Goal: Consume media (video, audio): Consume media (video, audio)

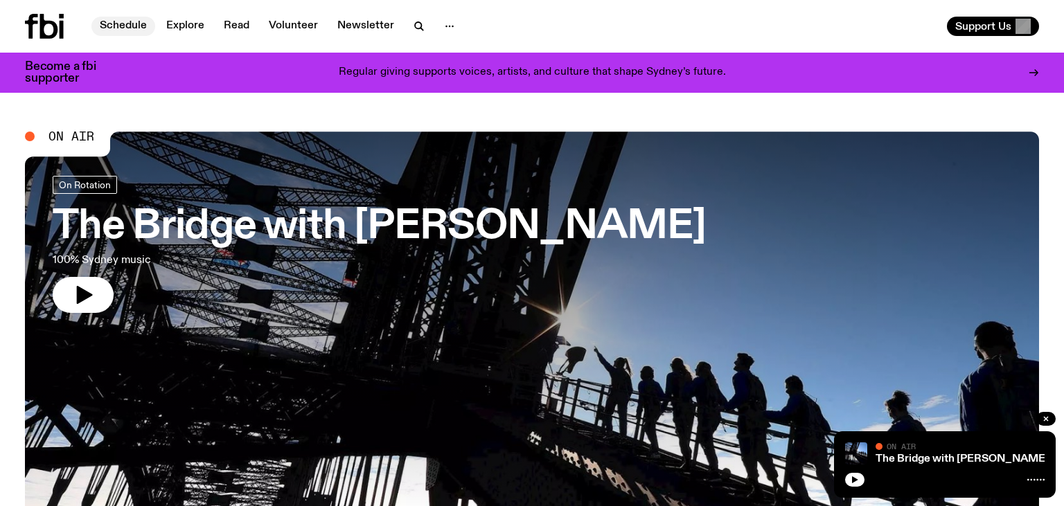
click at [116, 26] on link "Schedule" at bounding box center [123, 26] width 64 height 19
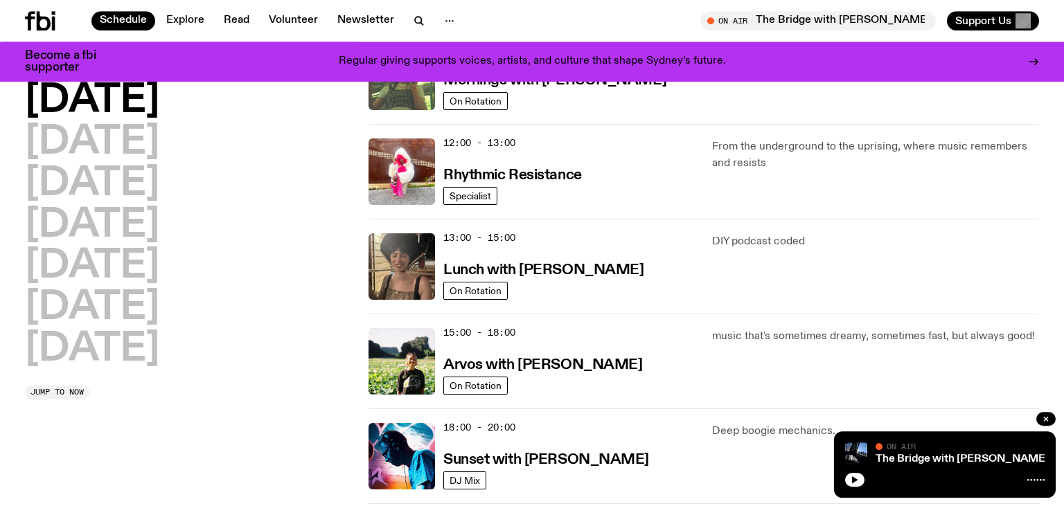
scroll to position [292, 0]
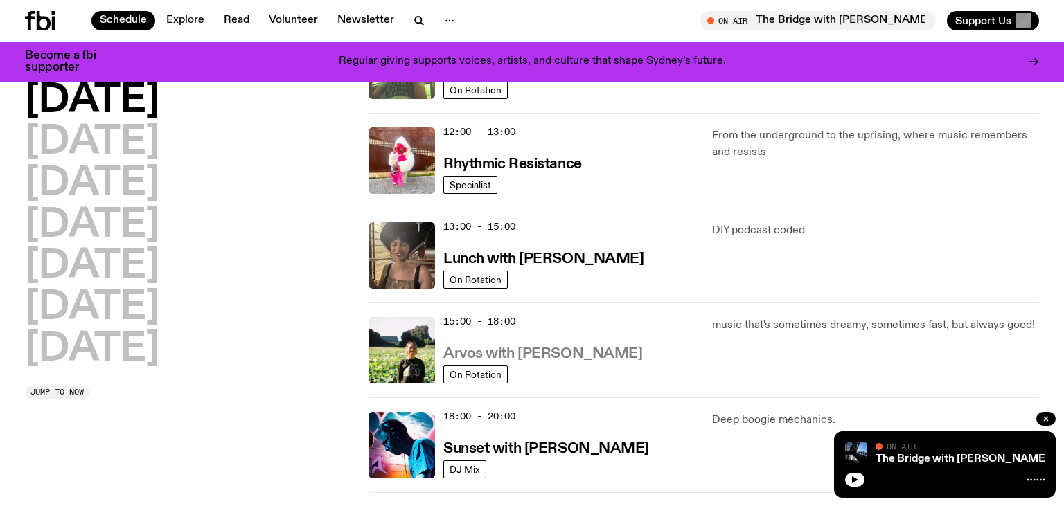
click at [536, 350] on h3 "Arvos with Bri Kennedy" at bounding box center [542, 354] width 199 height 15
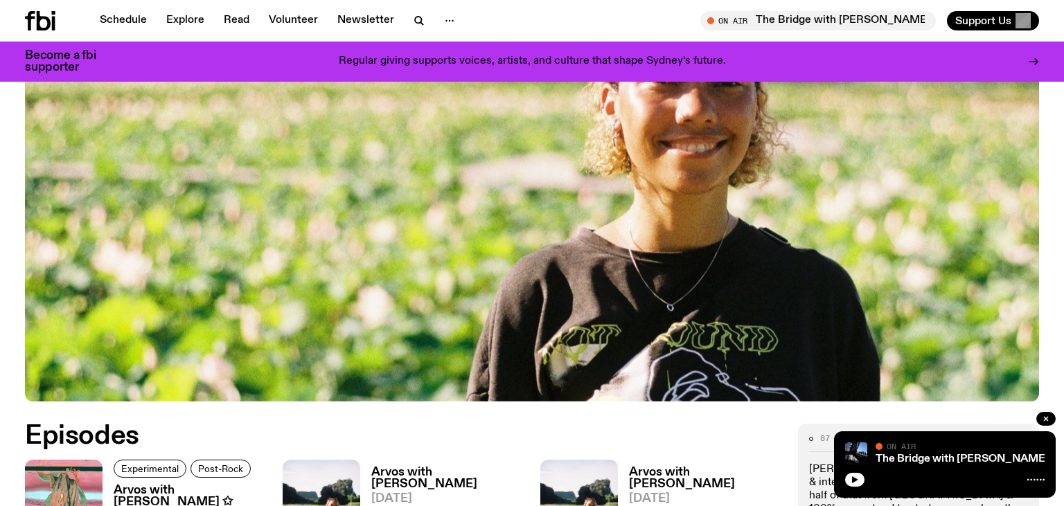
scroll to position [438, 0]
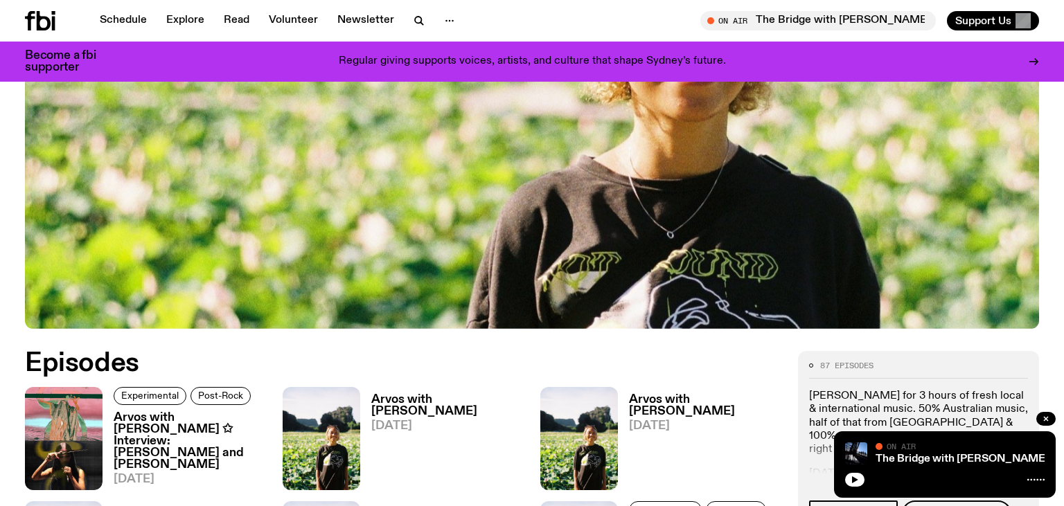
click at [214, 431] on h3 "Arvos with Bri Kennedy ✩ Interview: Karina Utomo and Bhenji Ra" at bounding box center [190, 441] width 152 height 59
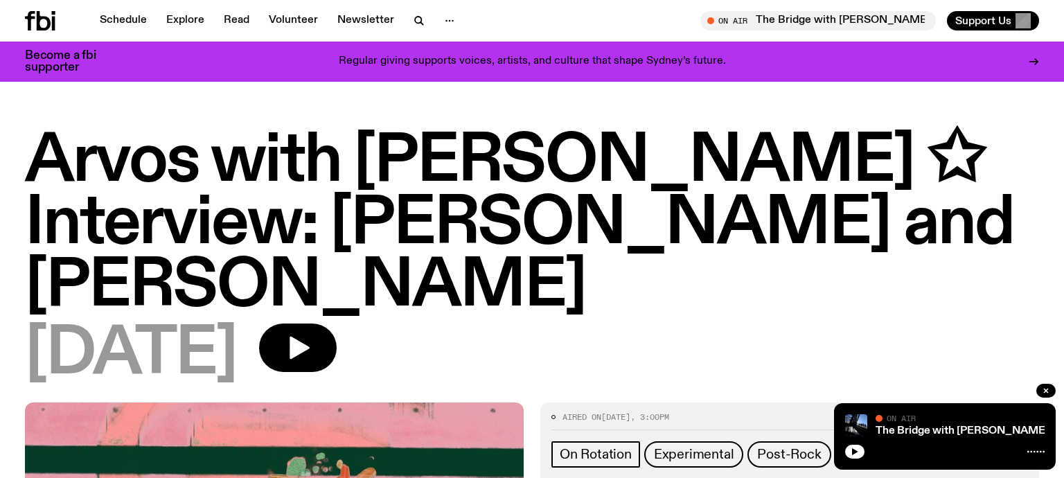
scroll to position [931, 0]
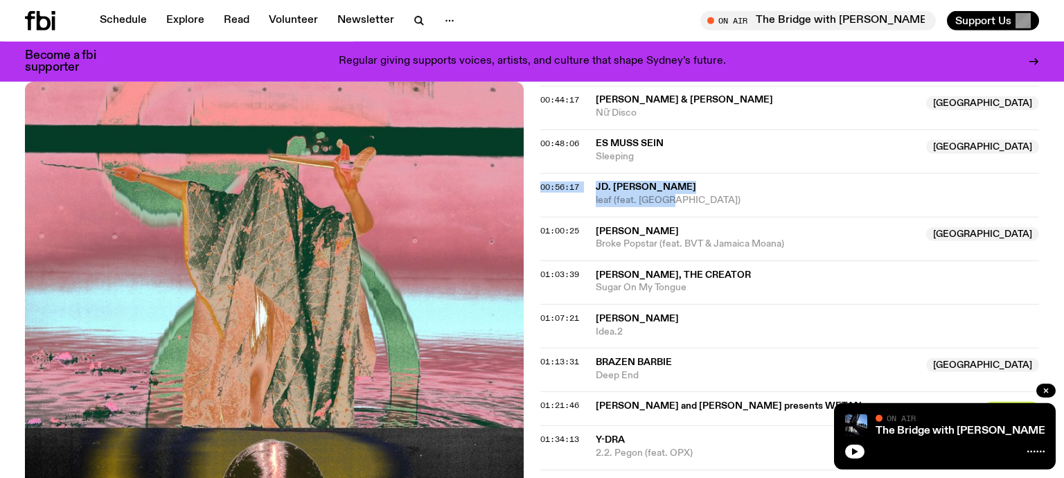
drag, startPoint x: 594, startPoint y: 186, endPoint x: 675, endPoint y: 200, distance: 83.0
click at [675, 217] on div "00:56:17 JD. REID leaf (feat. Hagan)" at bounding box center [789, 239] width 499 height 44
copy div "00:56:17 JD. REID leaf (feat. Hagan)"
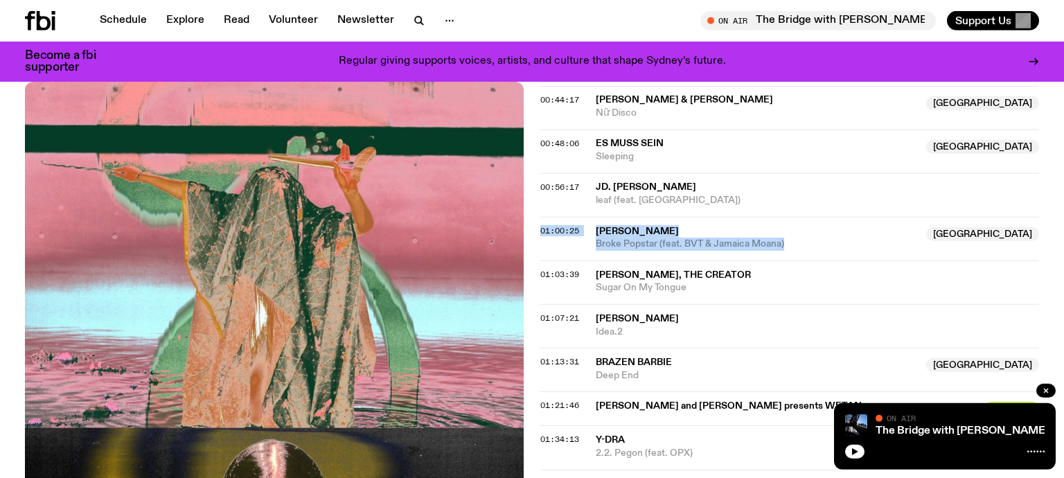
drag, startPoint x: 585, startPoint y: 223, endPoint x: 788, endPoint y: 246, distance: 204.9
click at [788, 260] on div "01:00:25 Dyan Tai Australia Broke Popstar (feat. BVT & Jamaica Moana) Australia" at bounding box center [789, 282] width 499 height 44
copy div "01:00:25 Dyan Tai Australia Broke Popstar (feat. BVT & Jamaica Moana)"
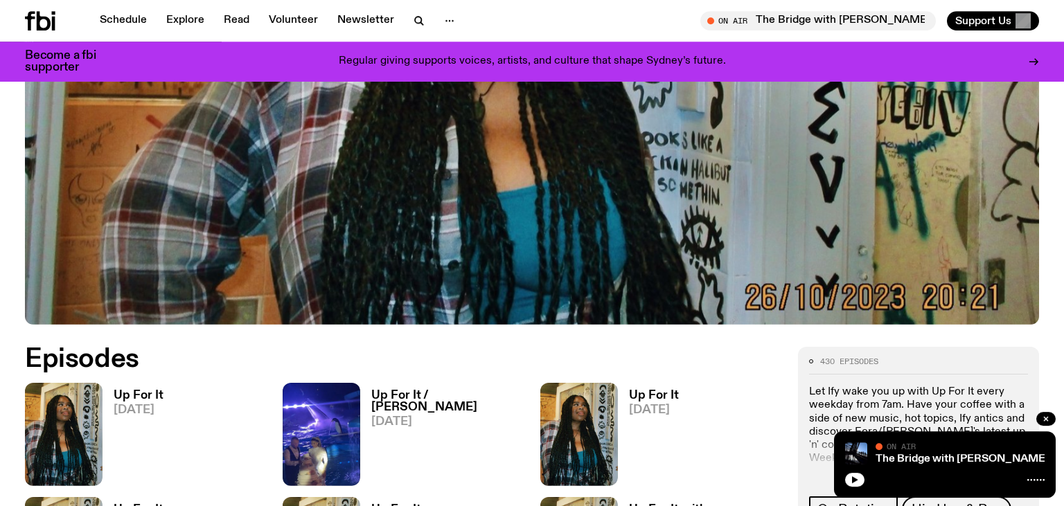
scroll to position [575, 0]
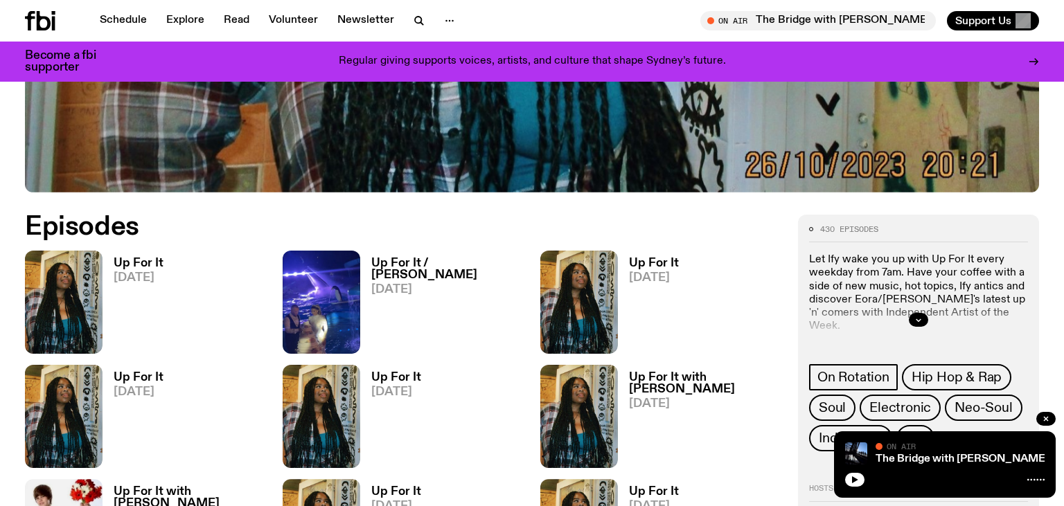
click at [126, 258] on h3 "Up For It" at bounding box center [139, 264] width 50 height 12
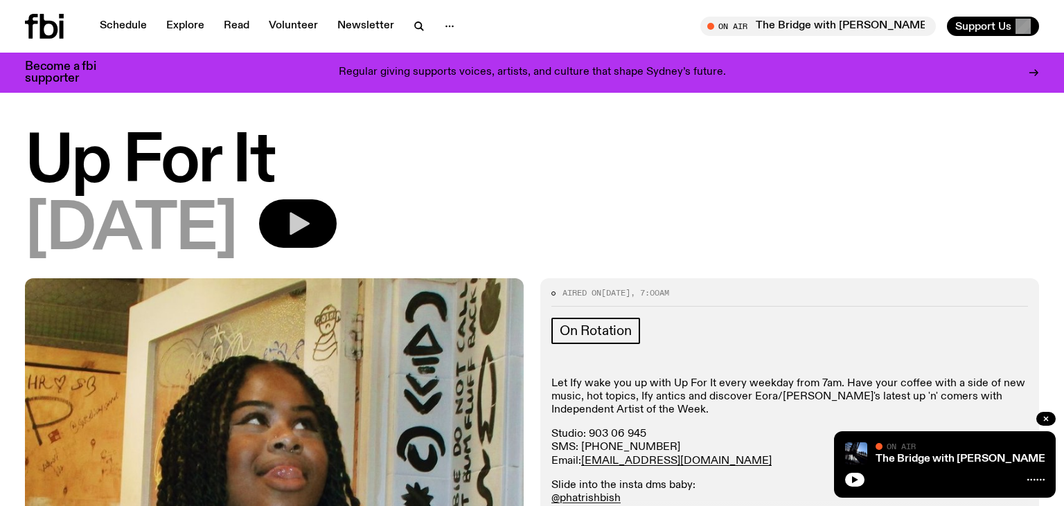
click at [312, 228] on icon "button" at bounding box center [298, 224] width 28 height 28
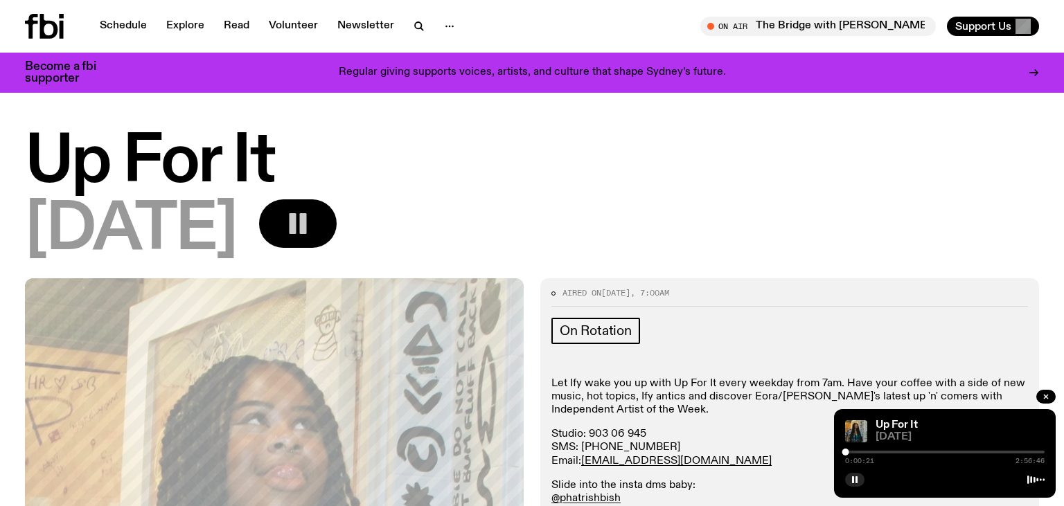
click at [296, 229] on rect "button" at bounding box center [293, 223] width 7 height 21
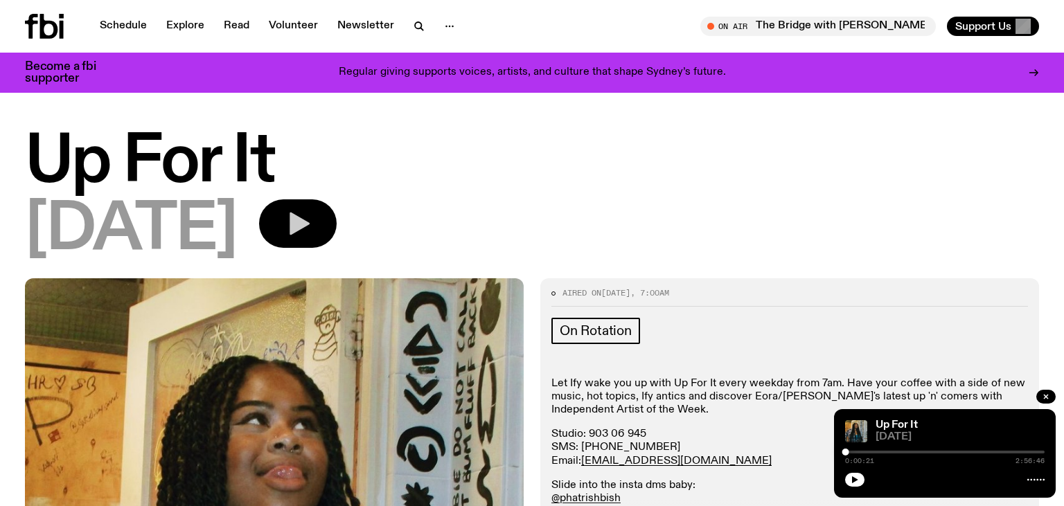
click at [310, 219] on icon "button" at bounding box center [300, 224] width 20 height 23
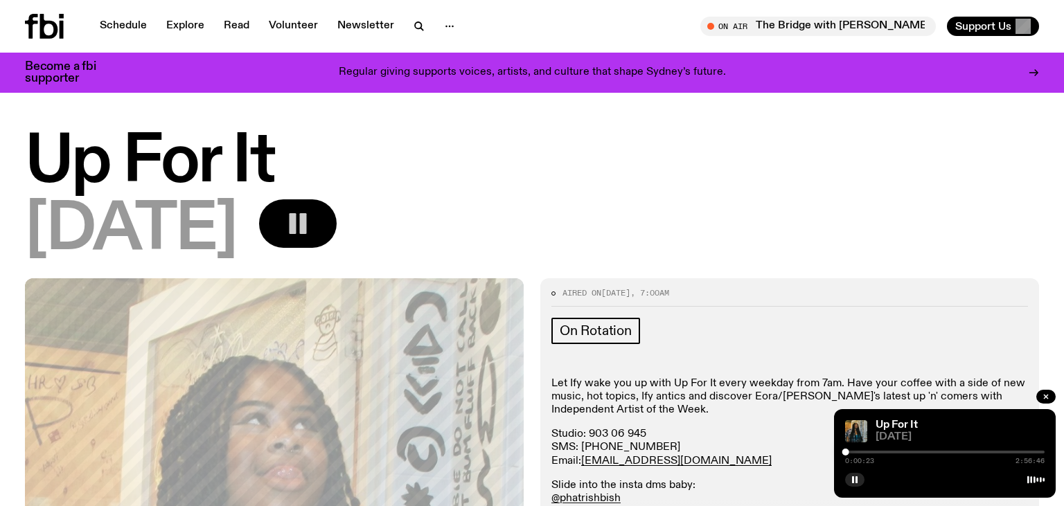
click at [880, 455] on div "0:00:23 2:56:46" at bounding box center [944, 456] width 199 height 17
click at [883, 455] on div "0:00:24 2:56:46" at bounding box center [944, 456] width 199 height 17
click at [885, 451] on div "0:00:25 2:56:46" at bounding box center [944, 456] width 199 height 17
click at [884, 452] on div at bounding box center [944, 452] width 199 height 3
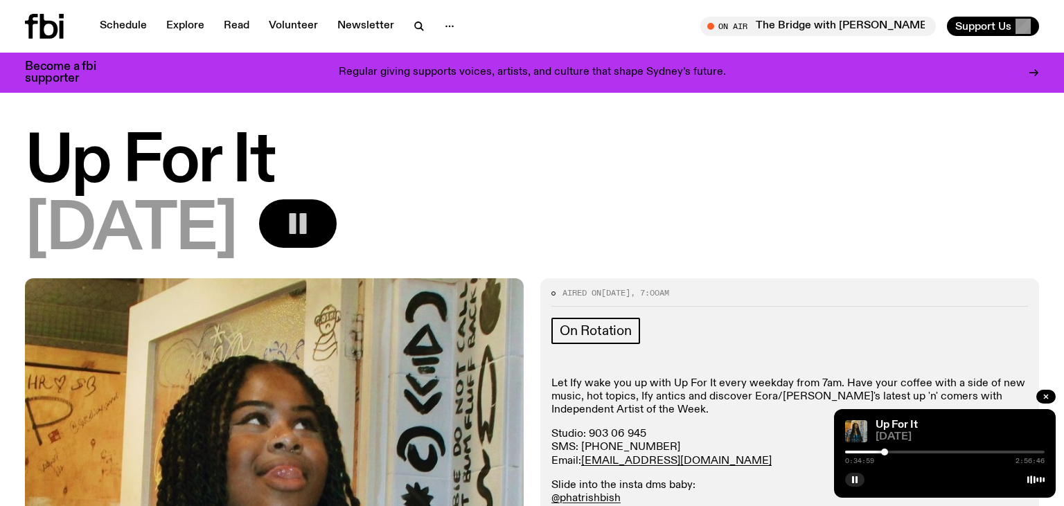
click at [902, 452] on div at bounding box center [944, 452] width 199 height 3
click at [910, 453] on div at bounding box center [944, 452] width 199 height 3
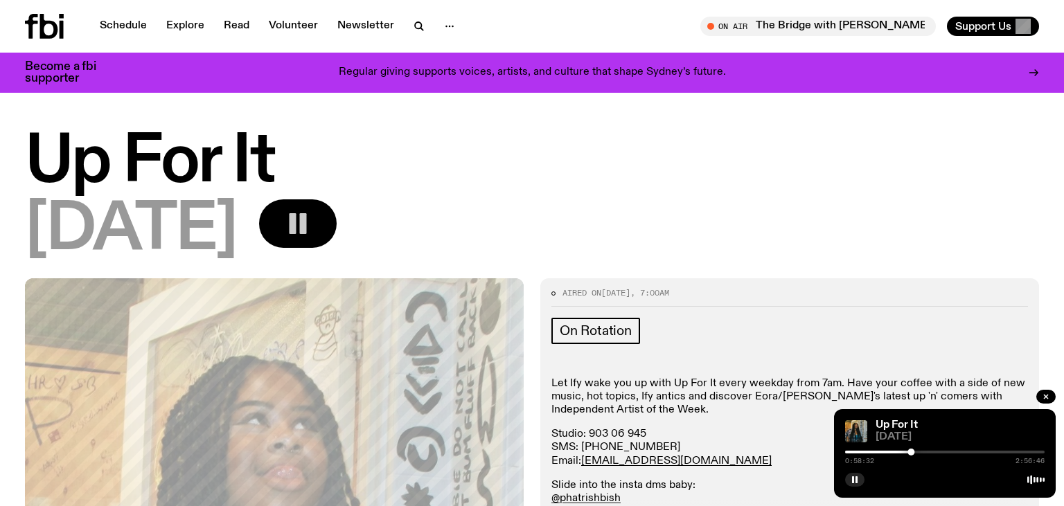
click at [916, 453] on div at bounding box center [944, 452] width 199 height 3
click at [918, 453] on div at bounding box center [915, 452] width 7 height 7
click at [921, 451] on div at bounding box center [918, 452] width 7 height 7
click at [922, 453] on div at bounding box center [921, 452] width 7 height 7
click at [923, 453] on div at bounding box center [923, 452] width 7 height 7
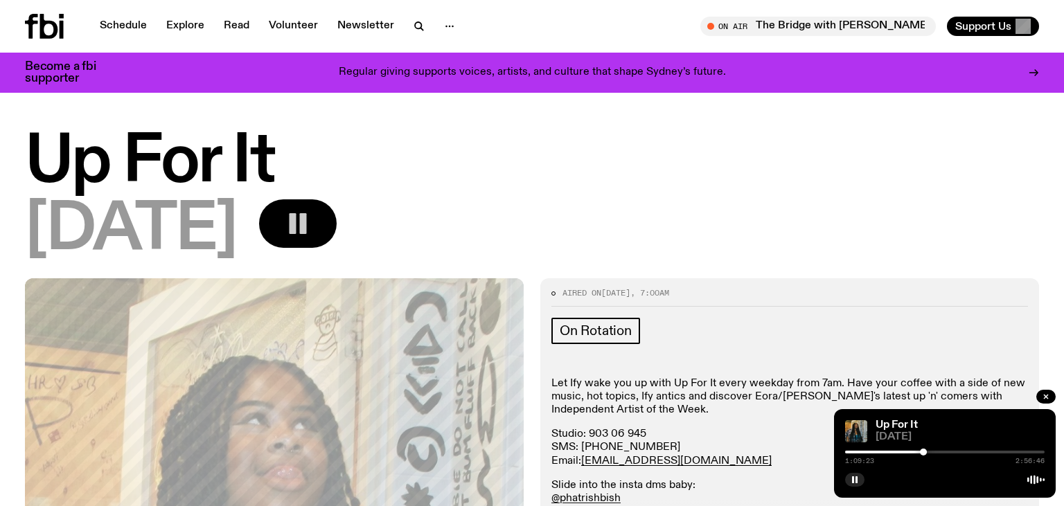
click at [925, 453] on div at bounding box center [923, 452] width 7 height 7
click at [927, 453] on div at bounding box center [924, 452] width 7 height 7
click at [931, 453] on div at bounding box center [930, 452] width 7 height 7
click at [933, 453] on div at bounding box center [930, 452] width 7 height 7
click at [932, 453] on div at bounding box center [933, 452] width 7 height 7
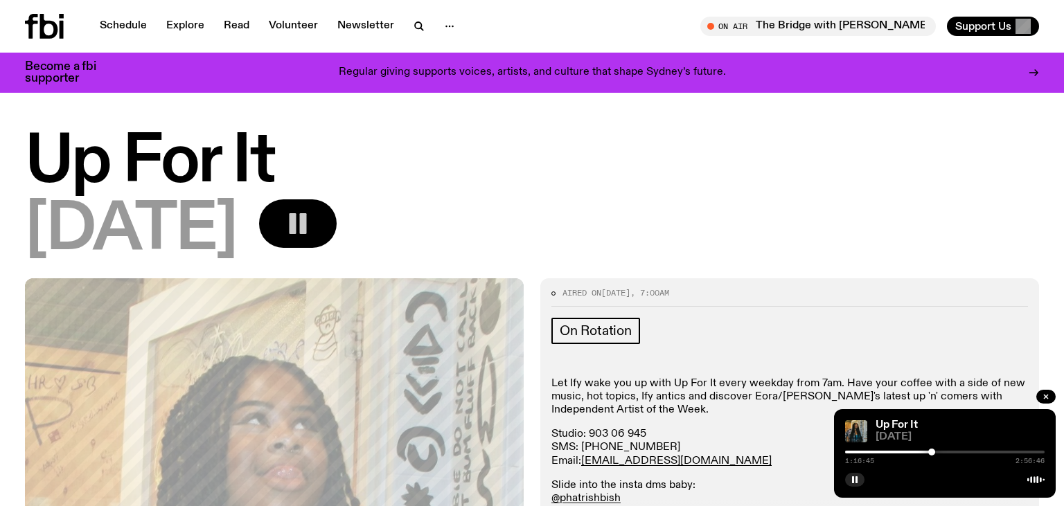
click at [929, 453] on div at bounding box center [931, 452] width 7 height 7
click at [930, 454] on div at bounding box center [929, 452] width 7 height 7
click at [932, 454] on div at bounding box center [932, 452] width 7 height 7
click at [935, 454] on div at bounding box center [932, 452] width 7 height 7
click at [855, 482] on rect "button" at bounding box center [856, 480] width 2 height 7
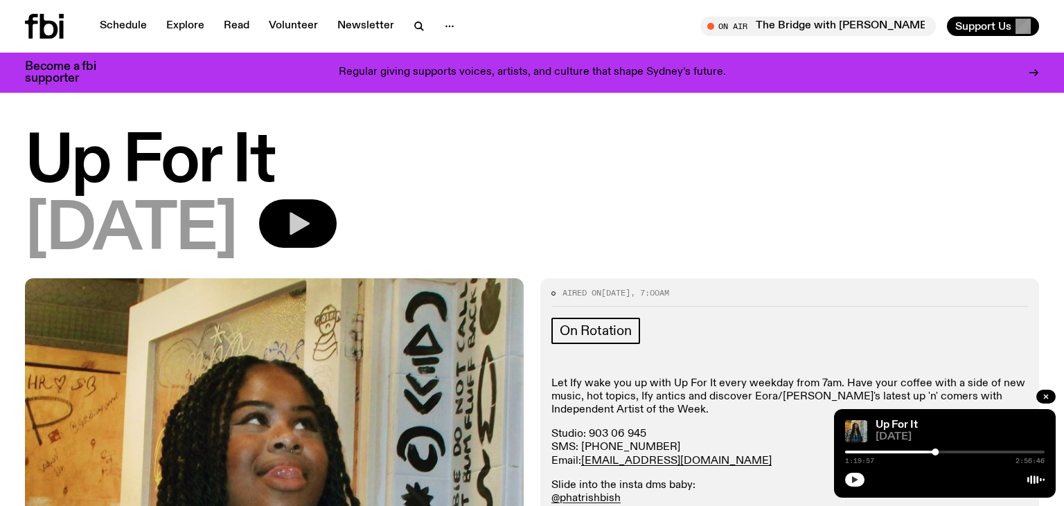
click at [855, 482] on icon "button" at bounding box center [855, 480] width 6 height 7
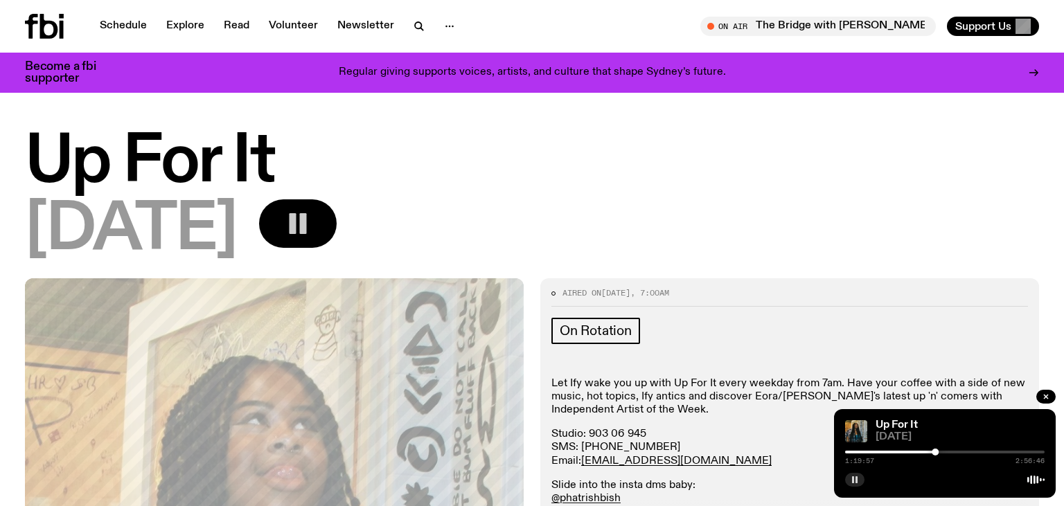
click at [854, 483] on rect "button" at bounding box center [853, 480] width 2 height 7
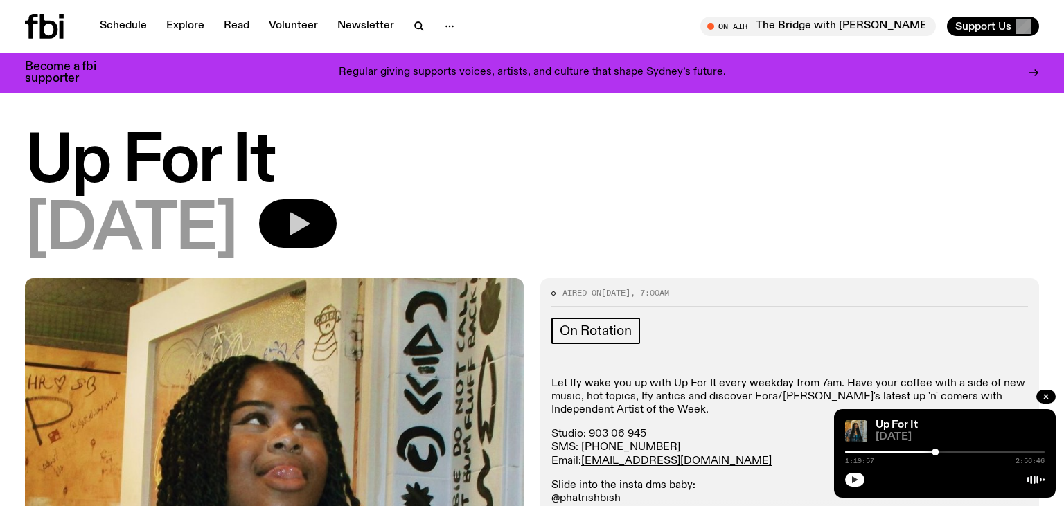
click at [854, 483] on icon "button" at bounding box center [855, 480] width 6 height 7
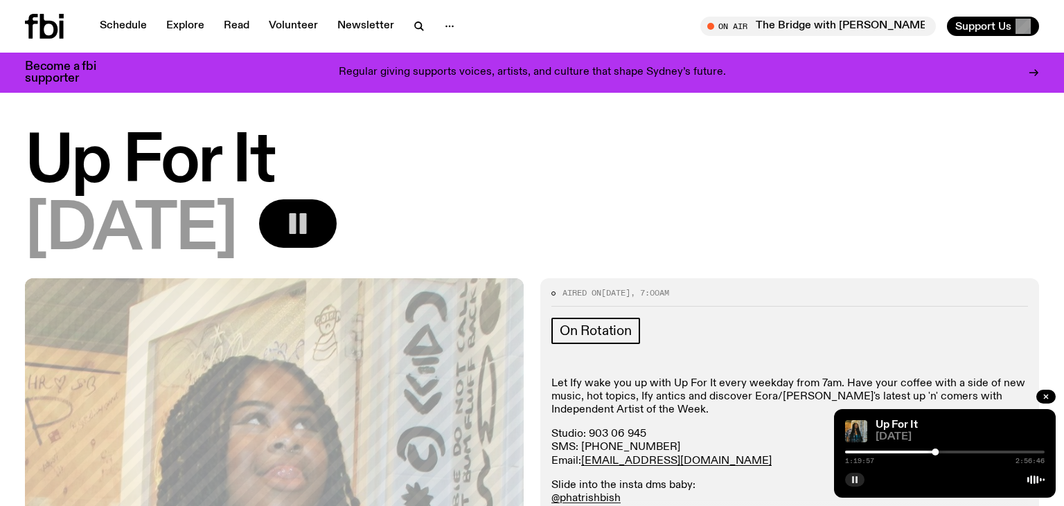
click at [559, 184] on h1 "Up For It" at bounding box center [532, 163] width 1014 height 62
click at [312, 220] on icon "button" at bounding box center [298, 224] width 28 height 28
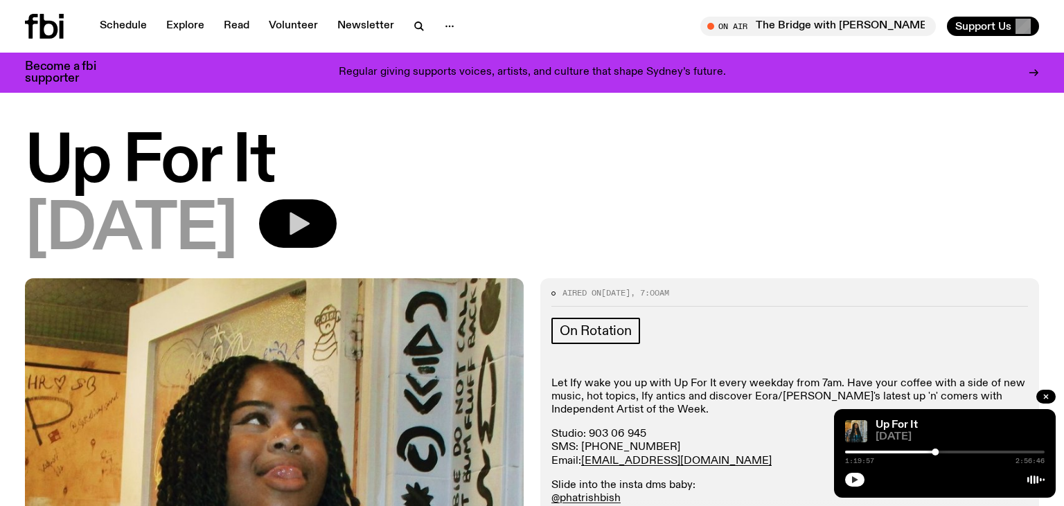
click at [310, 216] on icon "button" at bounding box center [300, 224] width 20 height 23
click at [310, 231] on icon "button" at bounding box center [300, 224] width 20 height 23
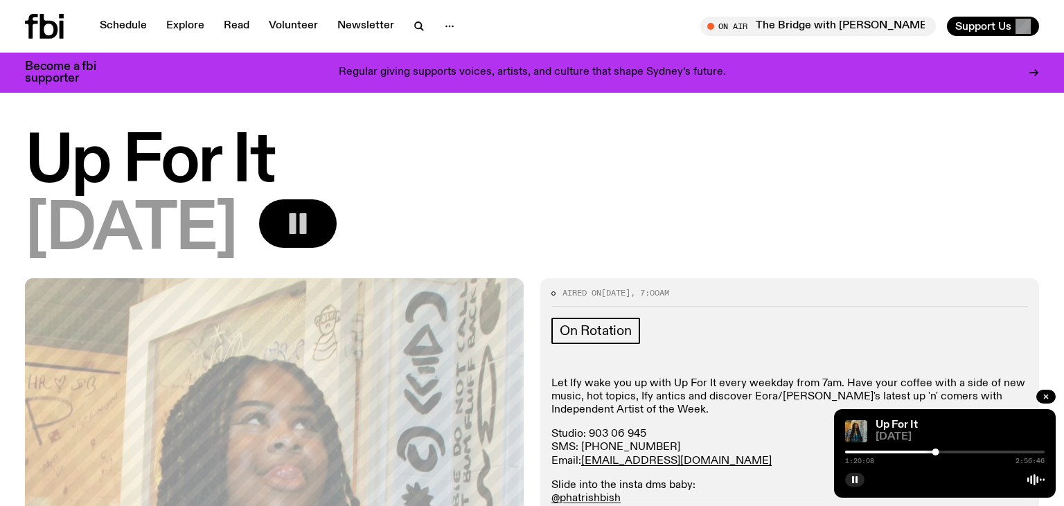
click at [312, 234] on icon "button" at bounding box center [298, 224] width 28 height 28
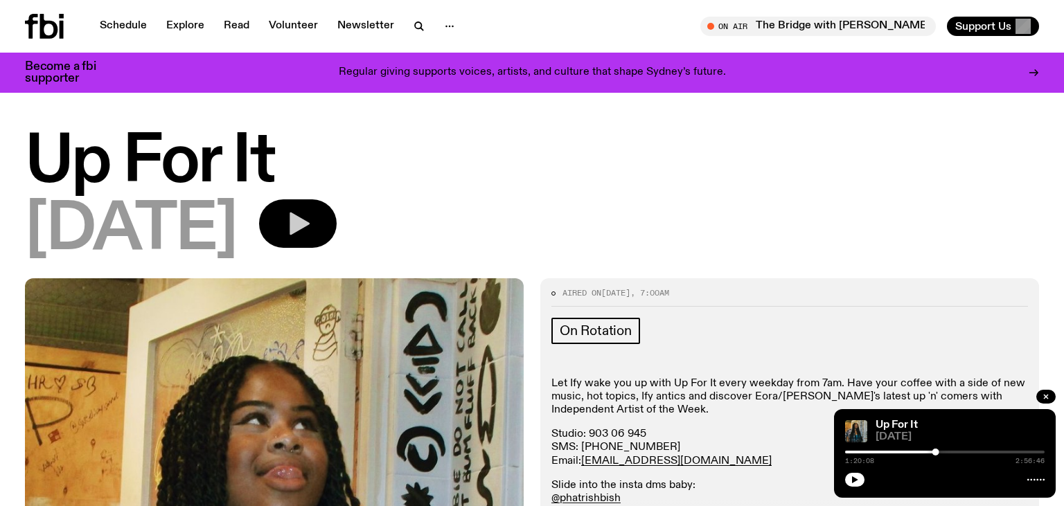
click at [310, 226] on icon "button" at bounding box center [300, 224] width 20 height 23
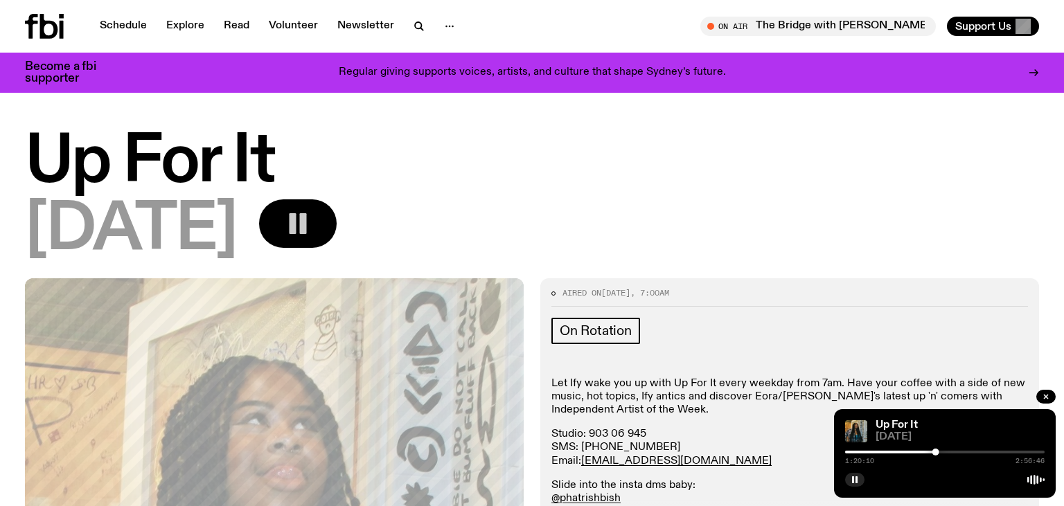
click at [939, 453] on div at bounding box center [935, 452] width 7 height 7
click at [936, 453] on div at bounding box center [839, 452] width 199 height 3
click at [932, 453] on div at bounding box center [836, 452] width 199 height 3
click at [934, 453] on div at bounding box center [933, 452] width 7 height 7
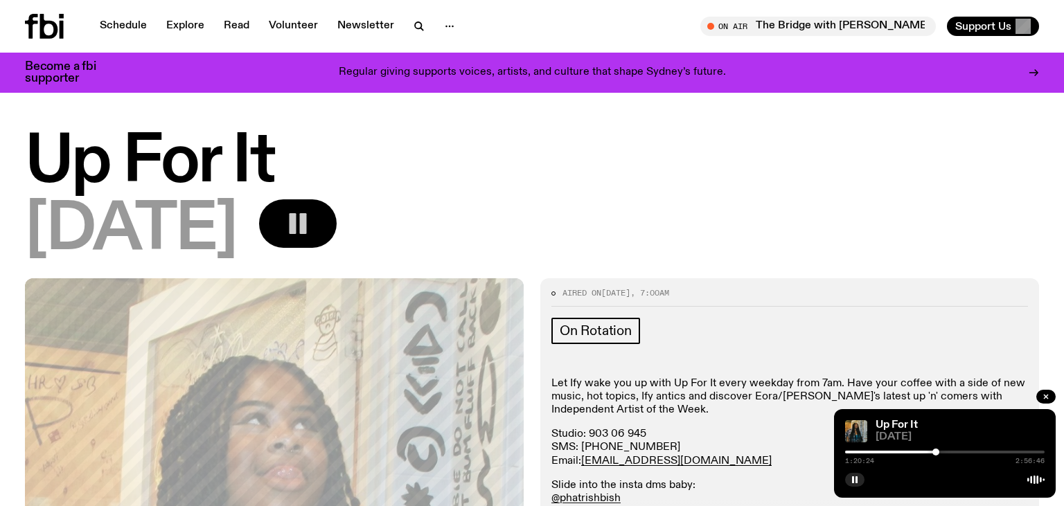
click at [936, 453] on div at bounding box center [935, 452] width 7 height 7
click at [938, 455] on div at bounding box center [937, 452] width 7 height 7
click at [939, 455] on div at bounding box center [938, 452] width 7 height 7
click at [940, 454] on div at bounding box center [938, 452] width 7 height 7
click at [943, 454] on div at bounding box center [939, 452] width 7 height 7
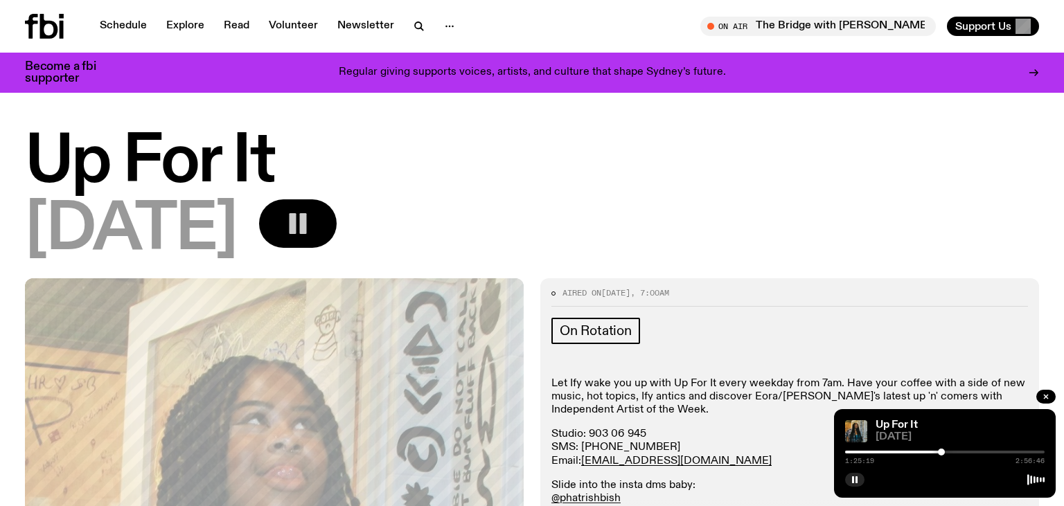
click at [941, 453] on div at bounding box center [941, 452] width 7 height 7
click at [943, 454] on div at bounding box center [943, 452] width 7 height 7
click at [946, 454] on div at bounding box center [943, 452] width 7 height 7
click at [945, 454] on div at bounding box center [944, 452] width 7 height 7
click at [948, 454] on div at bounding box center [947, 452] width 7 height 7
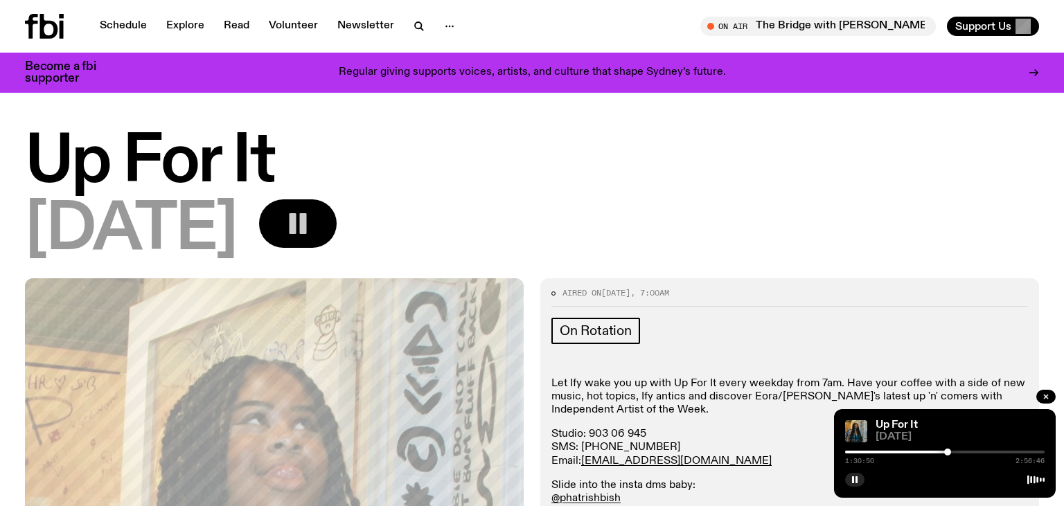
click at [948, 454] on div at bounding box center [947, 452] width 7 height 7
click at [947, 454] on div at bounding box center [946, 452] width 7 height 7
click at [948, 454] on div at bounding box center [947, 452] width 7 height 7
click at [952, 456] on div "1:30:50 2:56:46" at bounding box center [944, 456] width 199 height 17
click at [951, 454] on div at bounding box center [951, 452] width 7 height 7
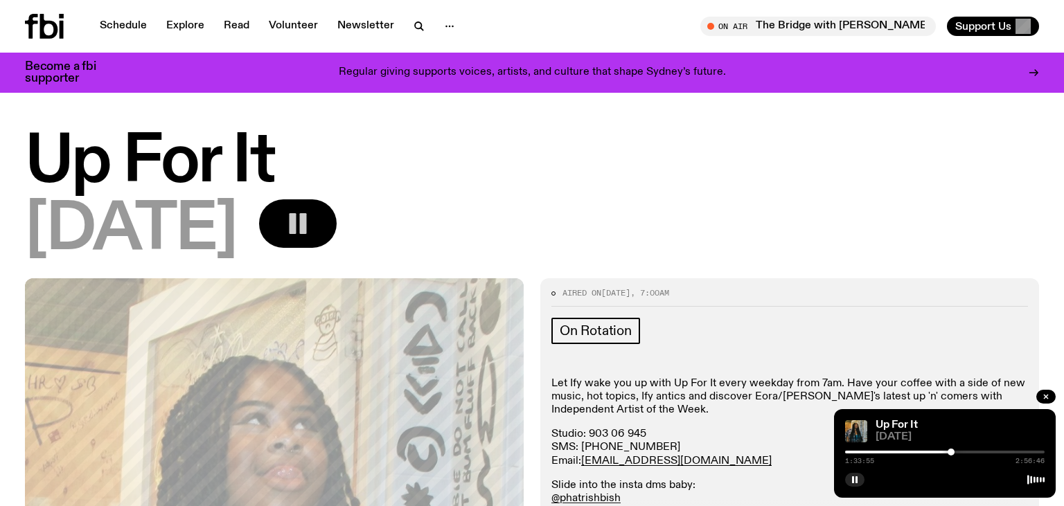
click at [952, 454] on div at bounding box center [951, 452] width 7 height 7
click at [952, 454] on div at bounding box center [952, 452] width 7 height 7
click at [954, 454] on div at bounding box center [954, 452] width 7 height 7
click at [957, 454] on div at bounding box center [957, 452] width 7 height 7
click at [953, 454] on div at bounding box center [944, 452] width 199 height 3
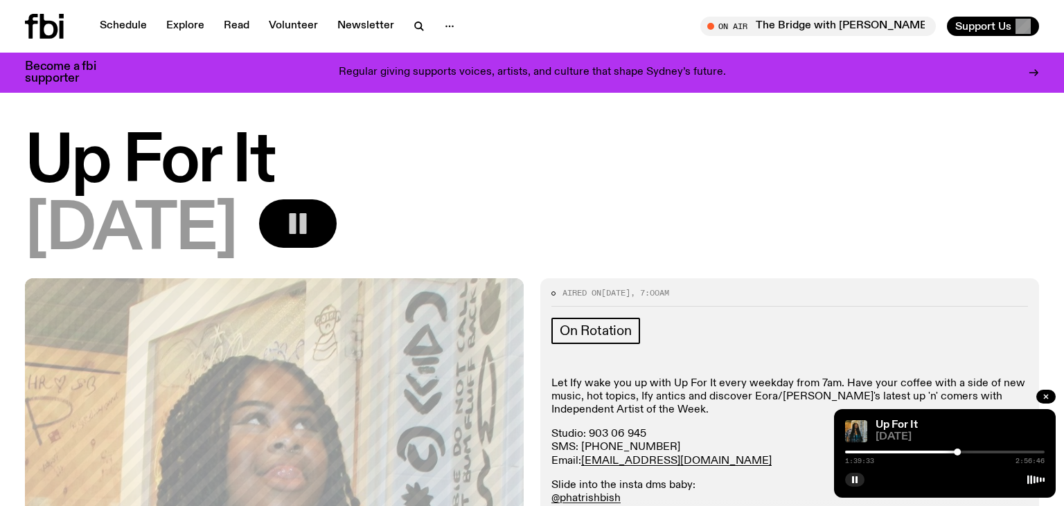
click at [895, 452] on div at bounding box center [857, 452] width 199 height 3
click at [905, 452] on div at bounding box center [944, 452] width 199 height 3
click at [909, 454] on div at bounding box center [944, 452] width 199 height 3
click at [907, 452] on div at bounding box center [905, 452] width 7 height 7
click at [912, 451] on div "0:55:15 2:56:46" at bounding box center [944, 456] width 199 height 17
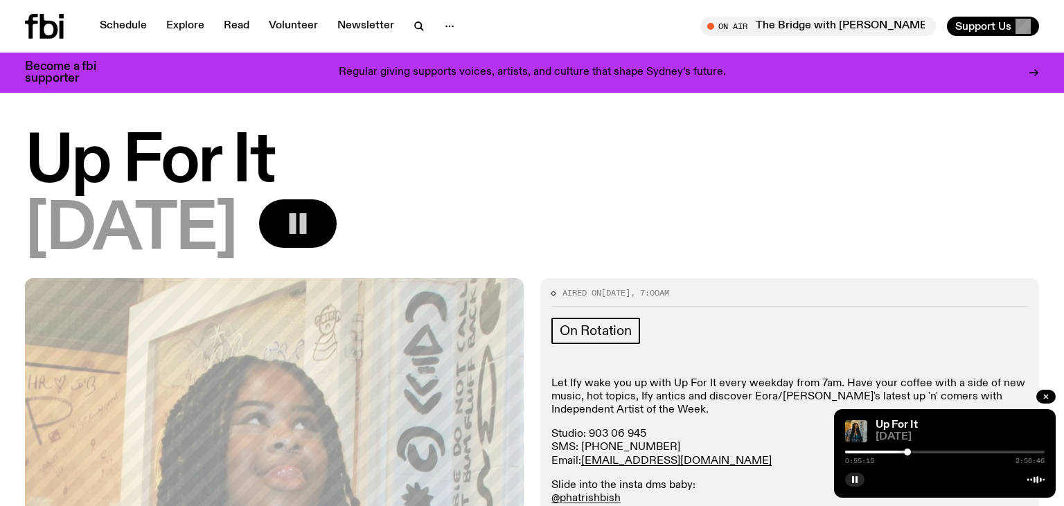
click at [954, 453] on div at bounding box center [944, 452] width 199 height 3
click at [964, 453] on div at bounding box center [944, 452] width 199 height 3
click at [960, 453] on div at bounding box center [864, 452] width 199 height 3
click at [952, 453] on div at bounding box center [860, 452] width 199 height 3
click at [981, 454] on div at bounding box center [944, 452] width 199 height 3
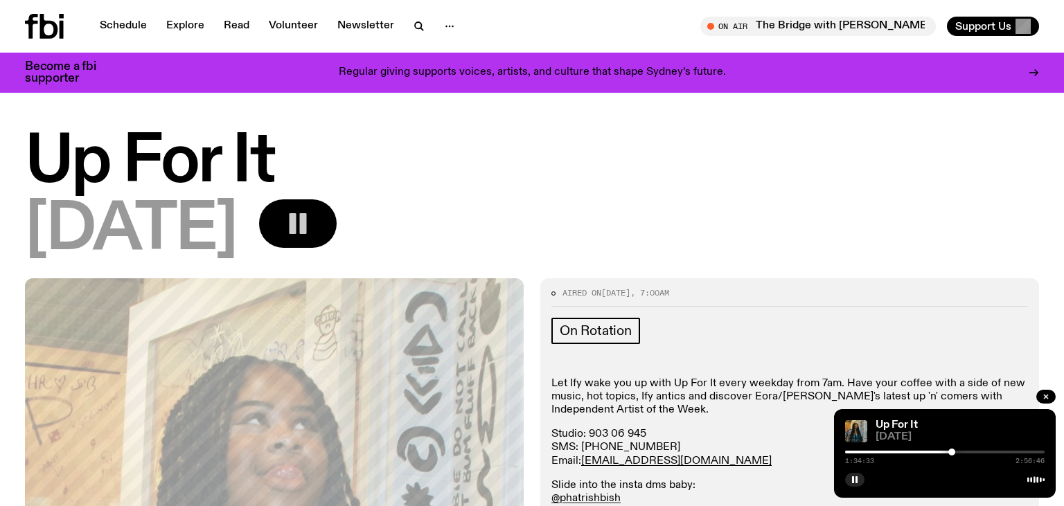
click at [984, 453] on div at bounding box center [944, 452] width 199 height 3
click at [998, 452] on div at bounding box center [944, 452] width 199 height 3
click at [1001, 452] on div at bounding box center [1000, 452] width 7 height 7
click at [1009, 452] on div at bounding box center [944, 452] width 199 height 3
click at [1013, 452] on div at bounding box center [944, 452] width 199 height 3
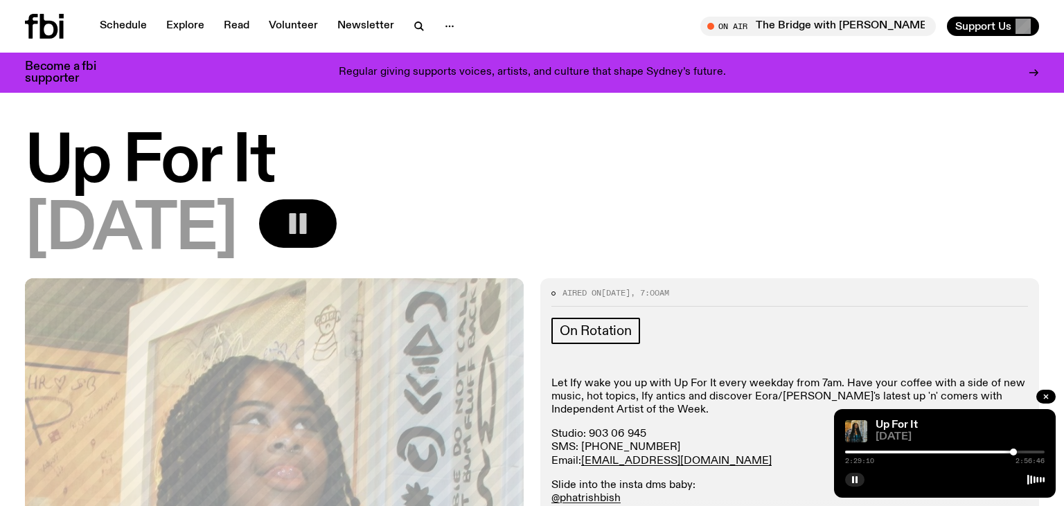
click at [1021, 452] on div at bounding box center [944, 452] width 199 height 3
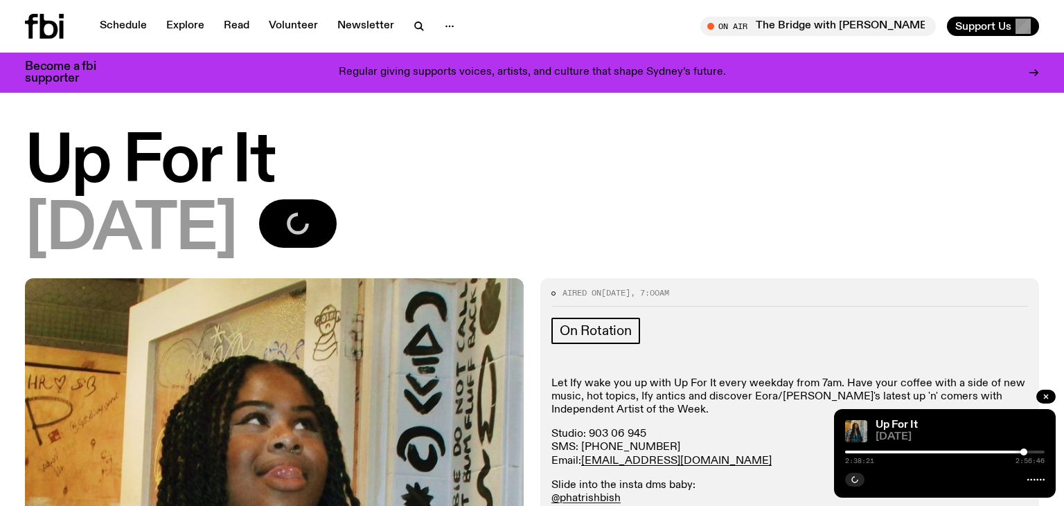
click at [726, 423] on div "Let Ify wake you up with Up For It every weekday from 7am. Have your coffee wit…" at bounding box center [789, 509] width 477 height 264
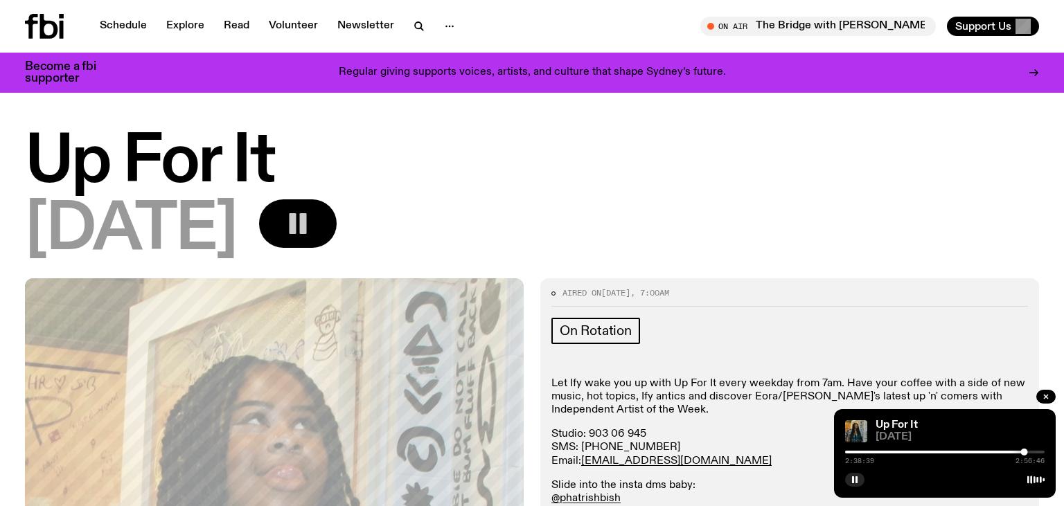
click at [1031, 453] on div at bounding box center [944, 452] width 199 height 3
click at [1035, 452] on div at bounding box center [1034, 452] width 7 height 7
click at [1036, 451] on div at bounding box center [1036, 452] width 7 height 7
click at [929, 453] on div at bounding box center [936, 452] width 199 height 3
click at [918, 453] on div at bounding box center [828, 452] width 199 height 3
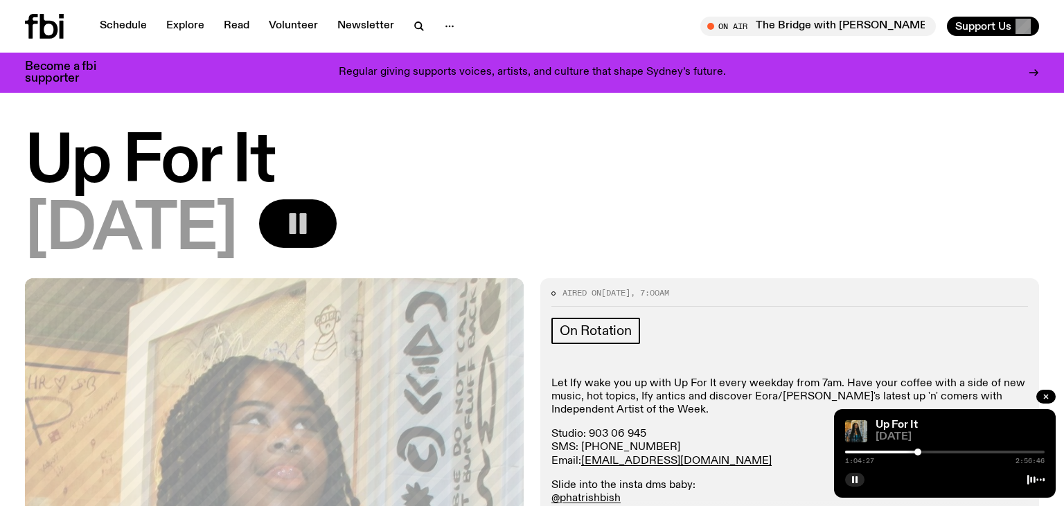
click at [914, 453] on div at bounding box center [817, 452] width 199 height 3
click at [909, 453] on div at bounding box center [813, 452] width 199 height 3
click at [337, 215] on button "button" at bounding box center [298, 223] width 78 height 48
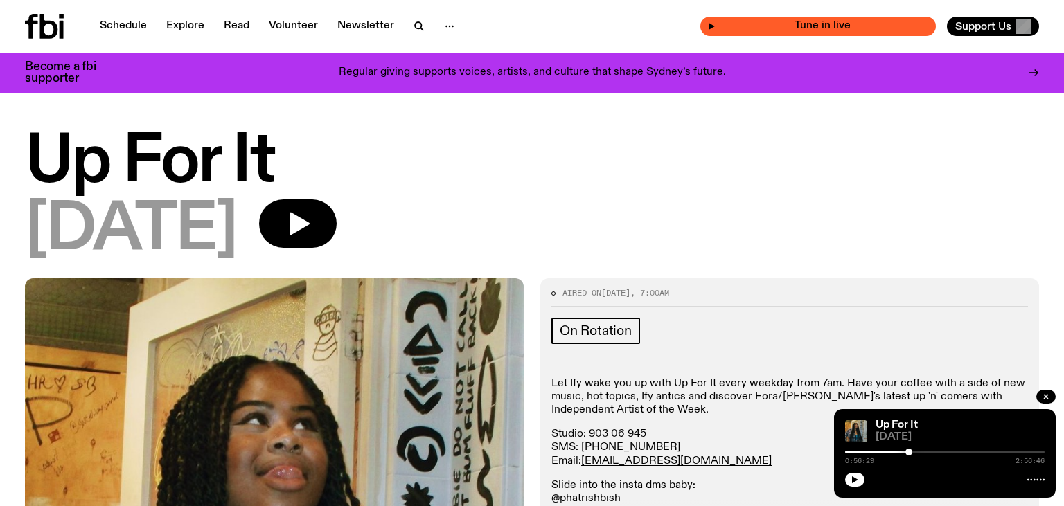
click at [846, 29] on span "Tune in live" at bounding box center [821, 26] width 213 height 10
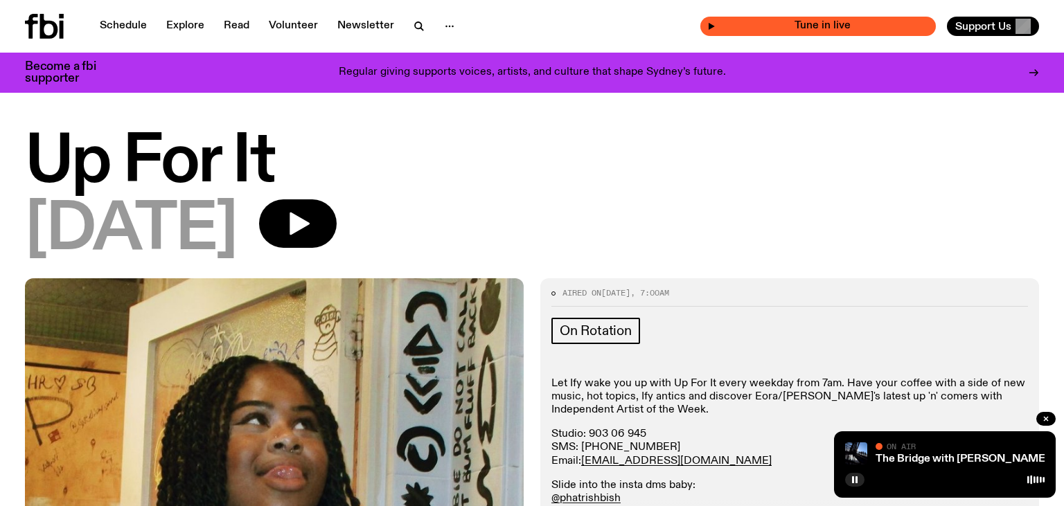
click at [830, 26] on span "Tune in live" at bounding box center [821, 26] width 213 height 10
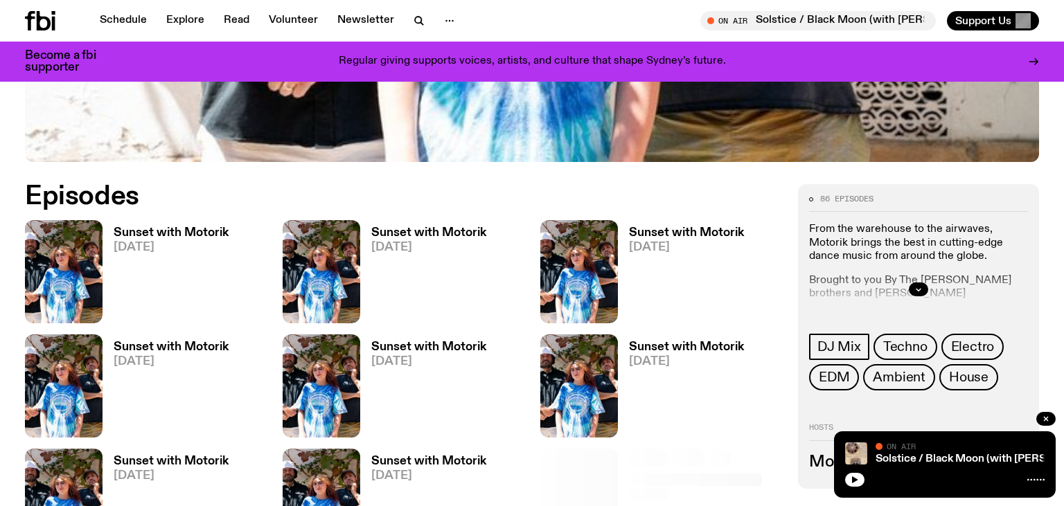
scroll to position [576, 0]
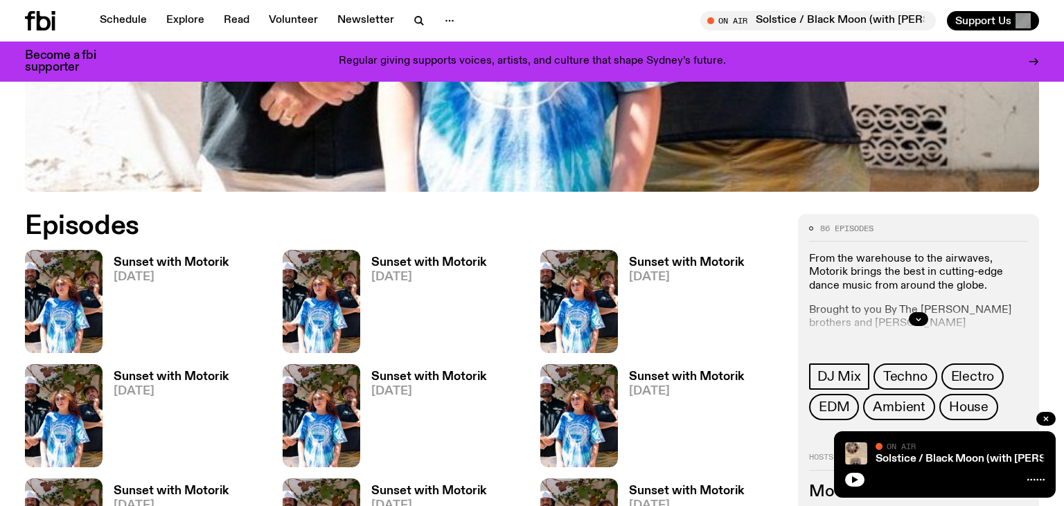
click at [424, 256] on div "Sunset with Motorik [DATE]" at bounding box center [423, 301] width 126 height 103
click at [423, 258] on h3 "Sunset with Motorik" at bounding box center [428, 263] width 115 height 12
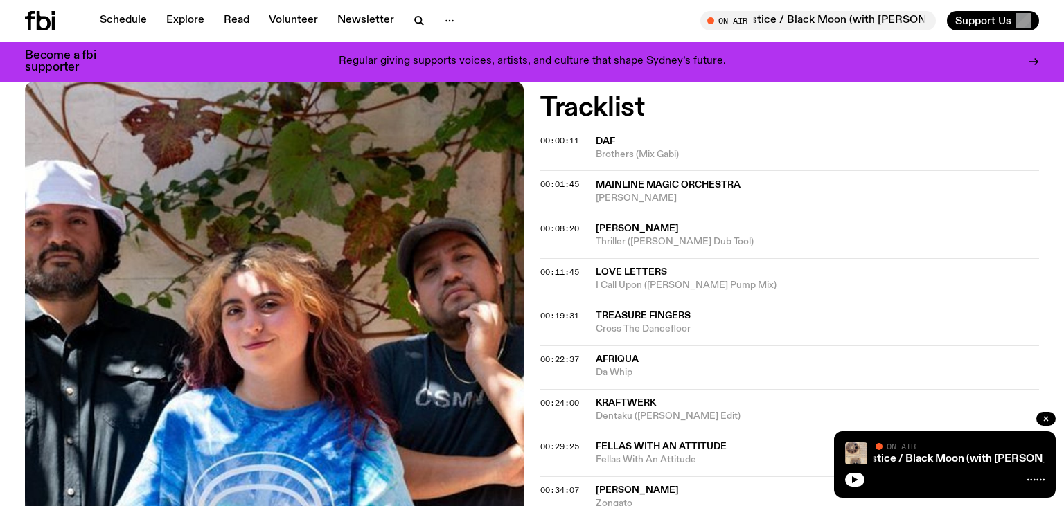
scroll to position [386, 0]
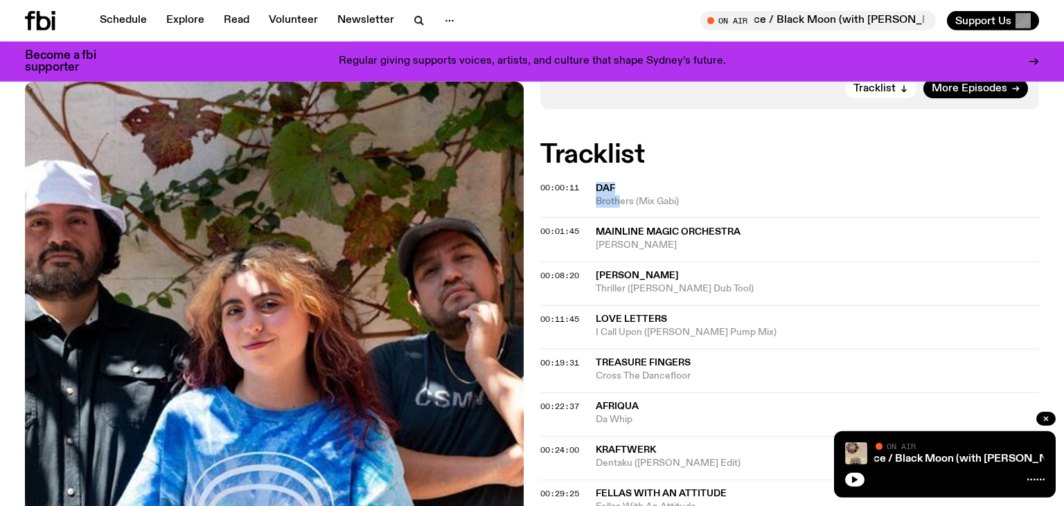
drag, startPoint x: 592, startPoint y: 139, endPoint x: 617, endPoint y: 196, distance: 62.9
click at [638, 183] on span "DAF" at bounding box center [817, 188] width 443 height 13
click at [595, 185] on div "00:00:11" at bounding box center [567, 188] width 55 height 8
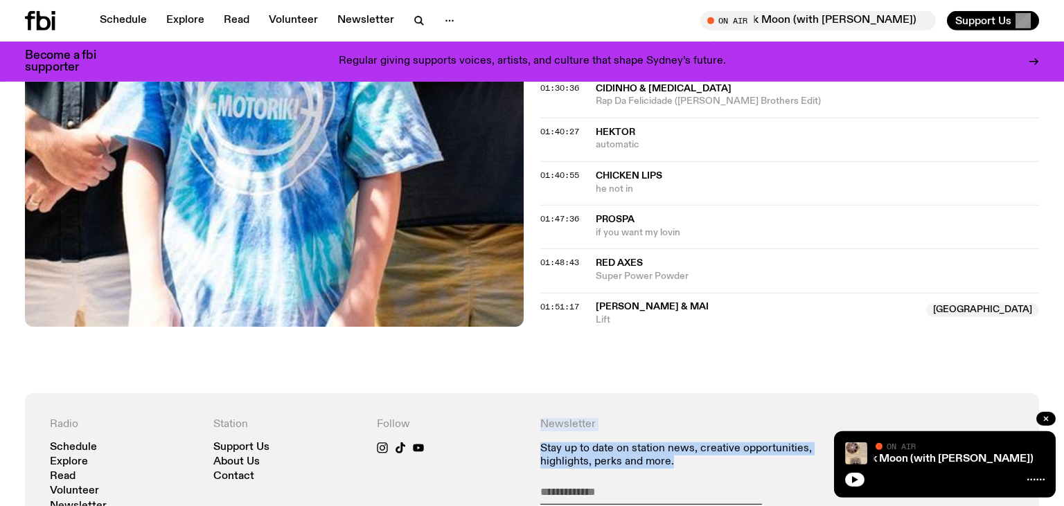
scroll to position [1386, 0]
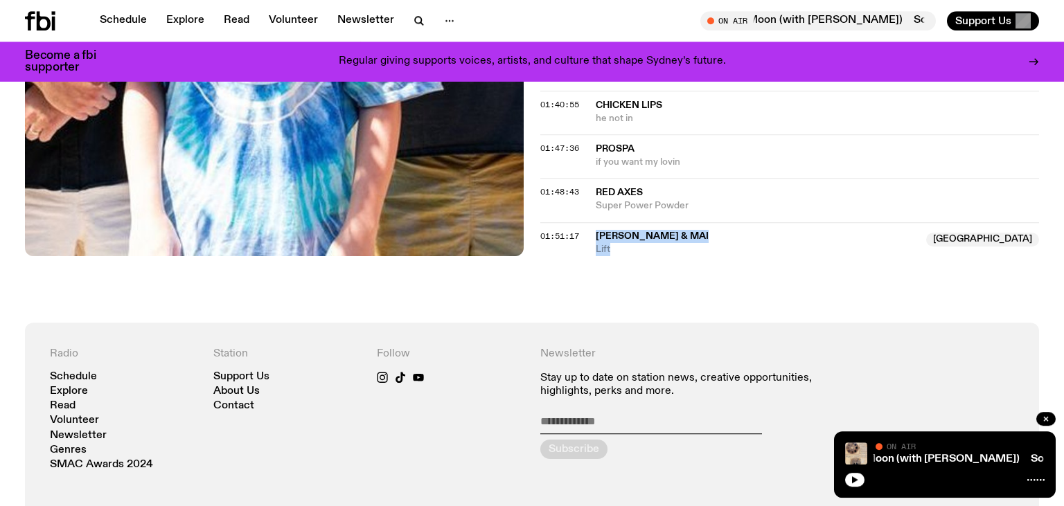
drag, startPoint x: 592, startPoint y: 185, endPoint x: 684, endPoint y: 256, distance: 115.5
copy div "[PERSON_NAME] & Mai NSW Lift"
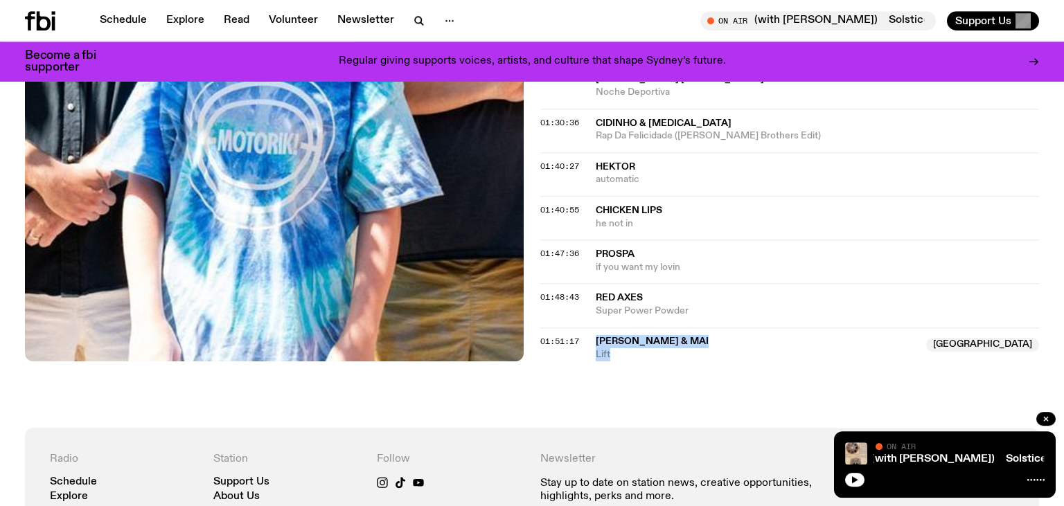
scroll to position [1166, 0]
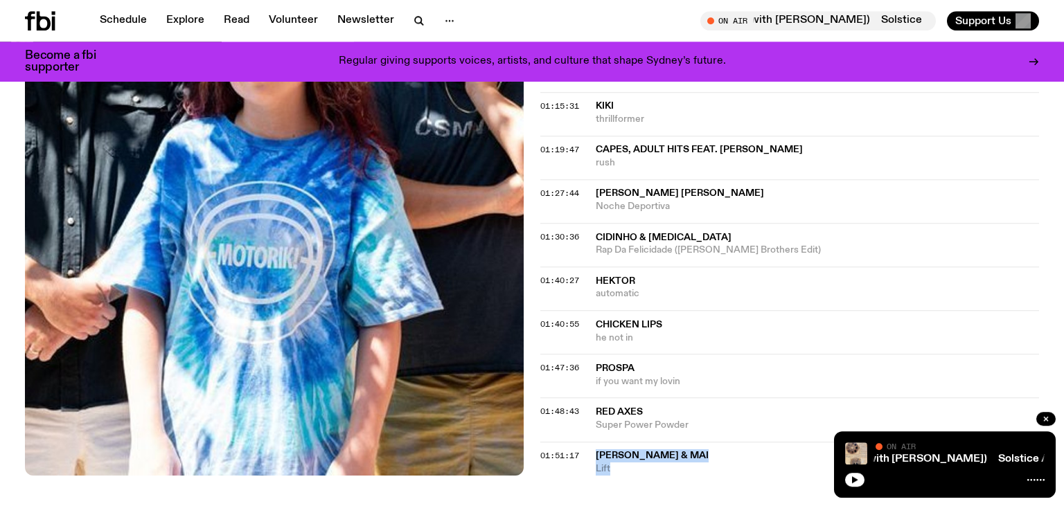
click at [793, 354] on div "01:40:55 chicken lips he not in" at bounding box center [789, 376] width 499 height 44
